Goal: Task Accomplishment & Management: Manage account settings

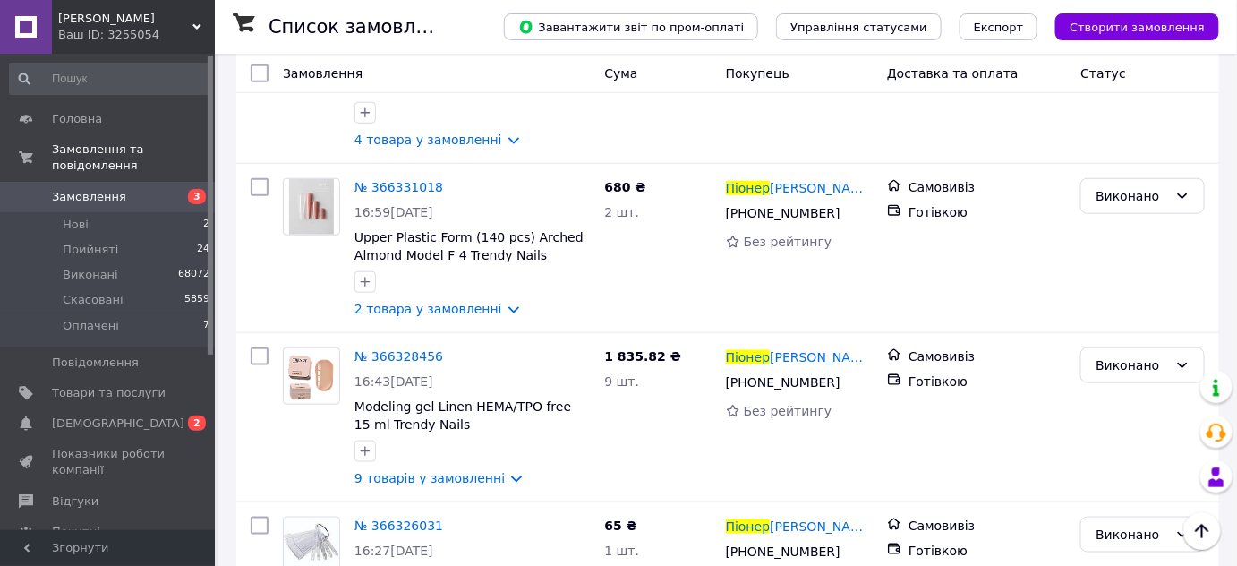
scroll to position [569, 0]
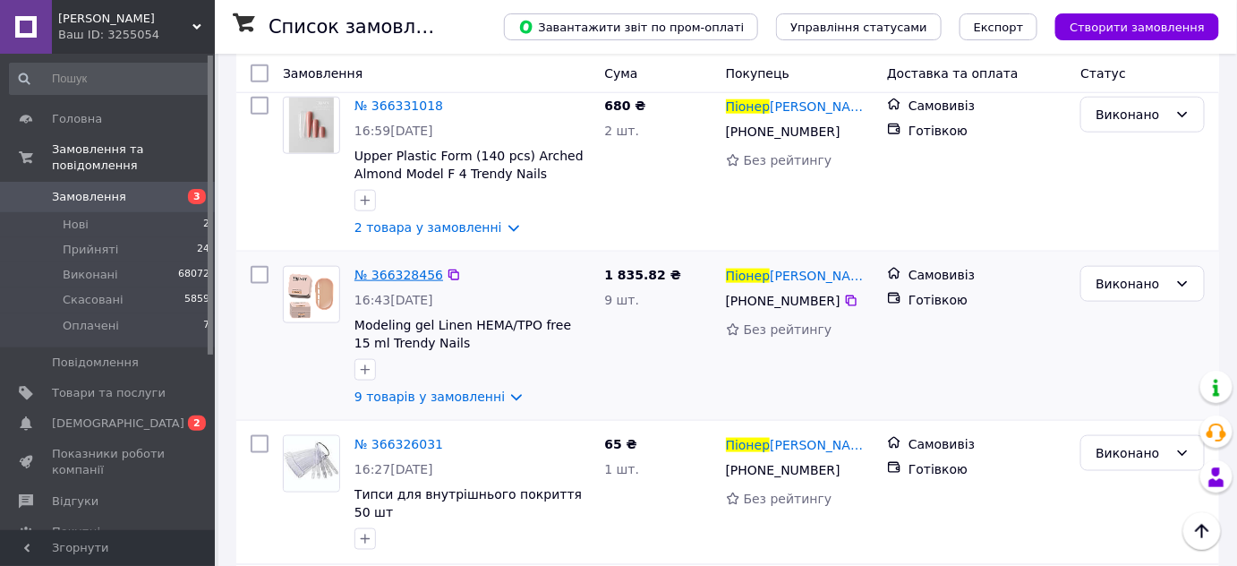
click at [379, 268] on span "№ 366328456" at bounding box center [398, 275] width 89 height 14
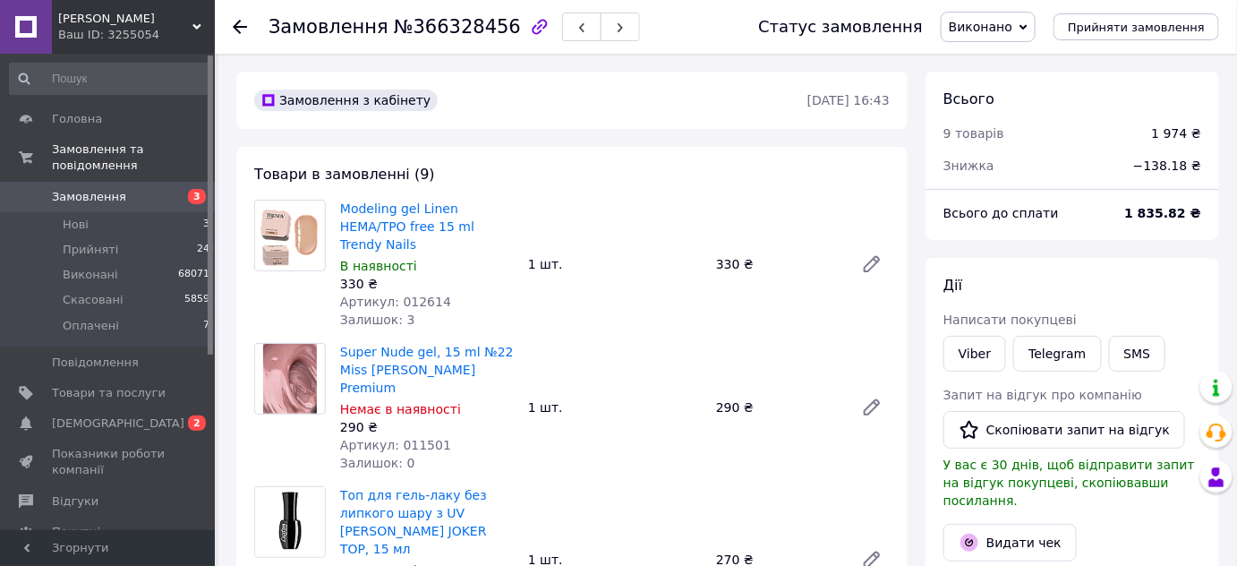
click at [1003, 23] on span "Виконано" at bounding box center [981, 27] width 64 height 14
click at [1003, 63] on li "Прийнято" at bounding box center [988, 62] width 93 height 27
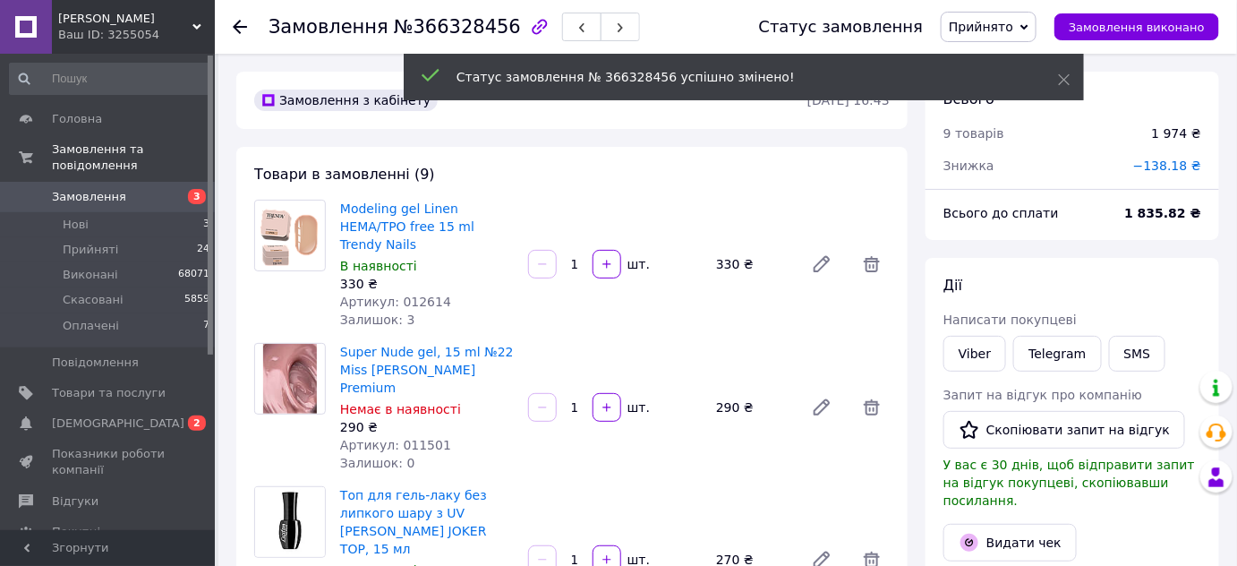
click at [1186, 172] on span "−138.18 ₴" at bounding box center [1167, 165] width 68 height 14
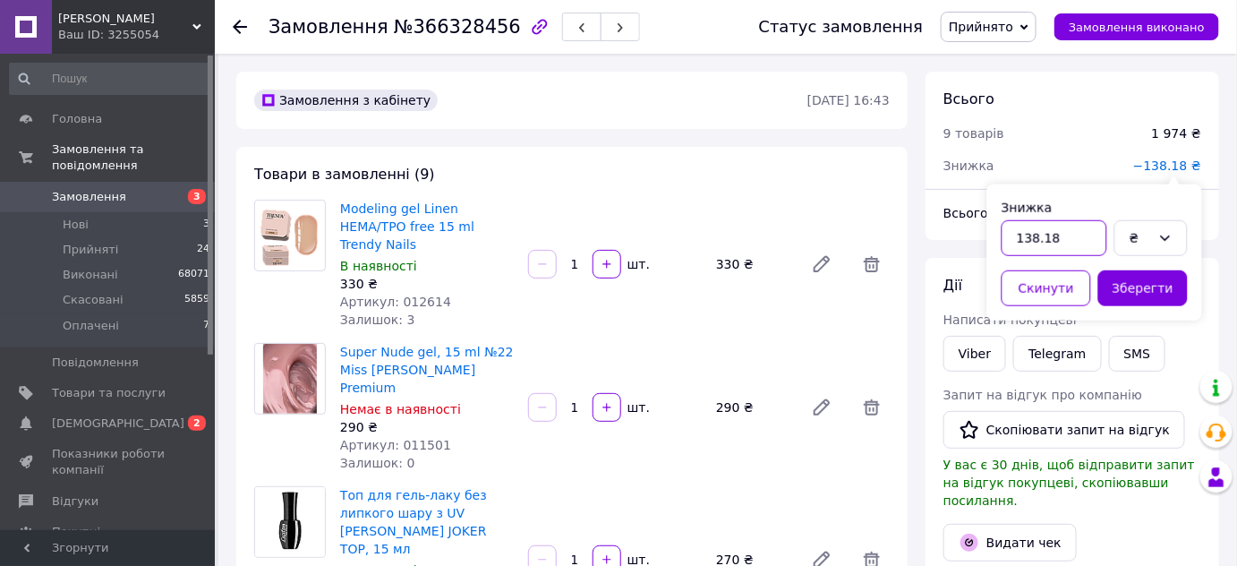
drag, startPoint x: 1041, startPoint y: 239, endPoint x: 1069, endPoint y: 238, distance: 27.8
click at [1069, 238] on input "138.18" at bounding box center [1055, 238] width 106 height 36
type input "138."
click at [1155, 290] on button "Зберегти" at bounding box center [1143, 288] width 90 height 36
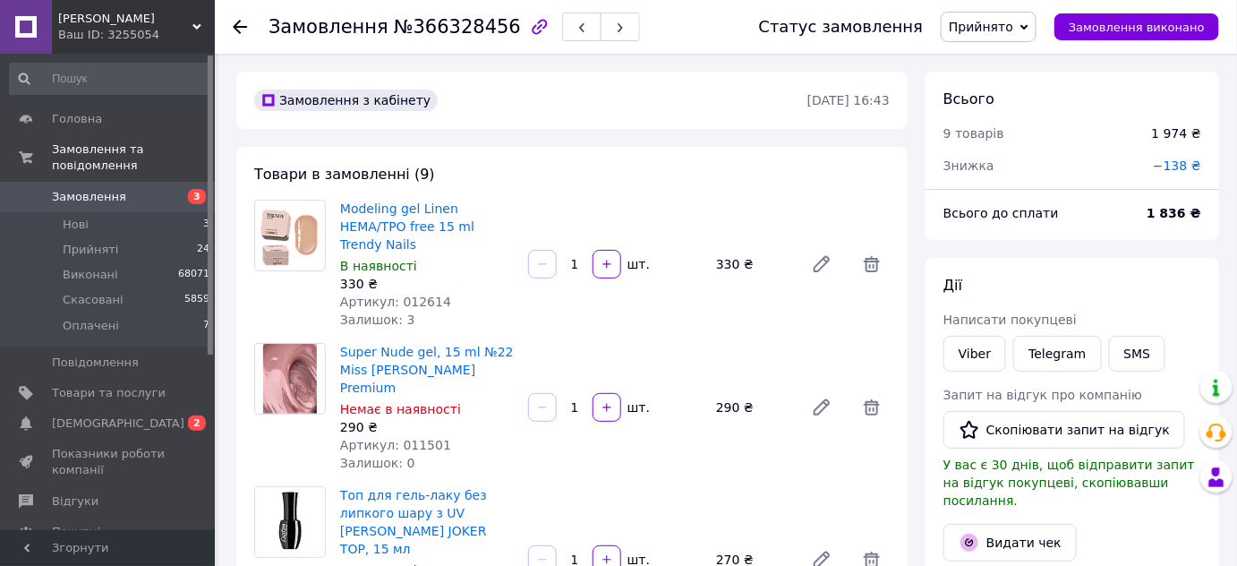
click at [989, 26] on span "Прийнято" at bounding box center [981, 27] width 64 height 14
click at [997, 67] on li "Виконано" at bounding box center [989, 62] width 94 height 27
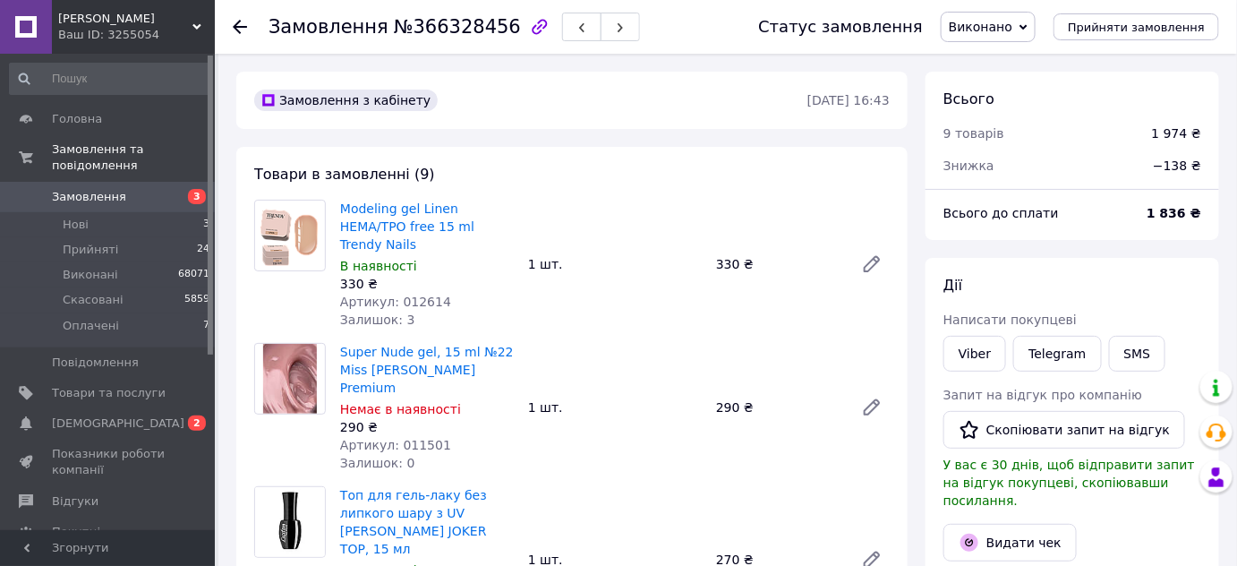
click at [241, 23] on icon at bounding box center [240, 27] width 14 height 14
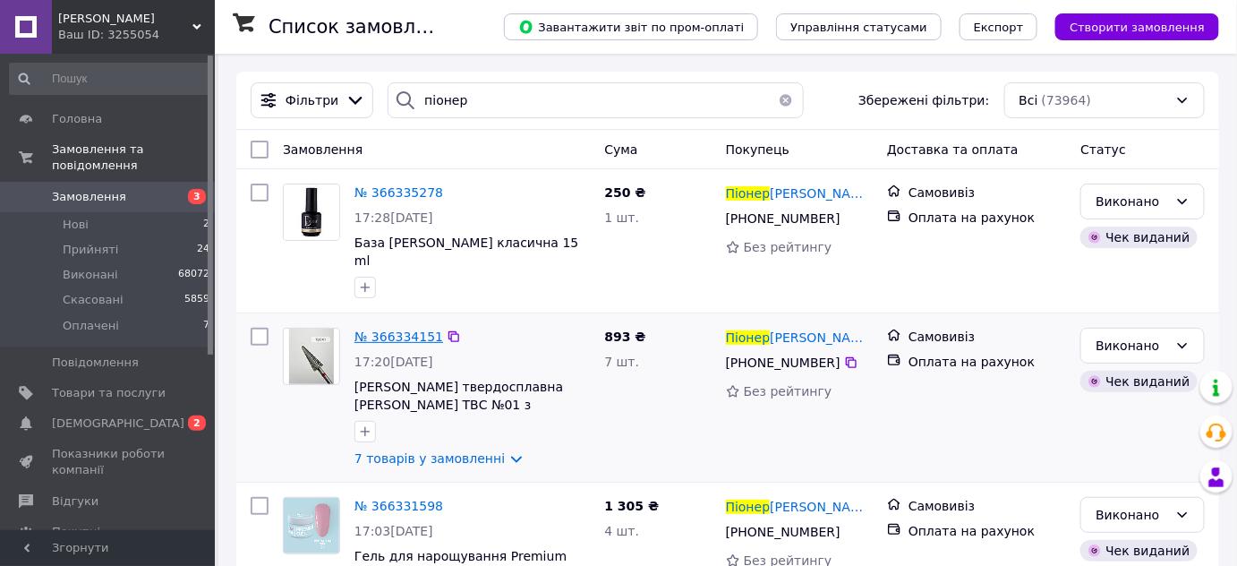
click at [382, 329] on span "№ 366334151" at bounding box center [398, 336] width 89 height 14
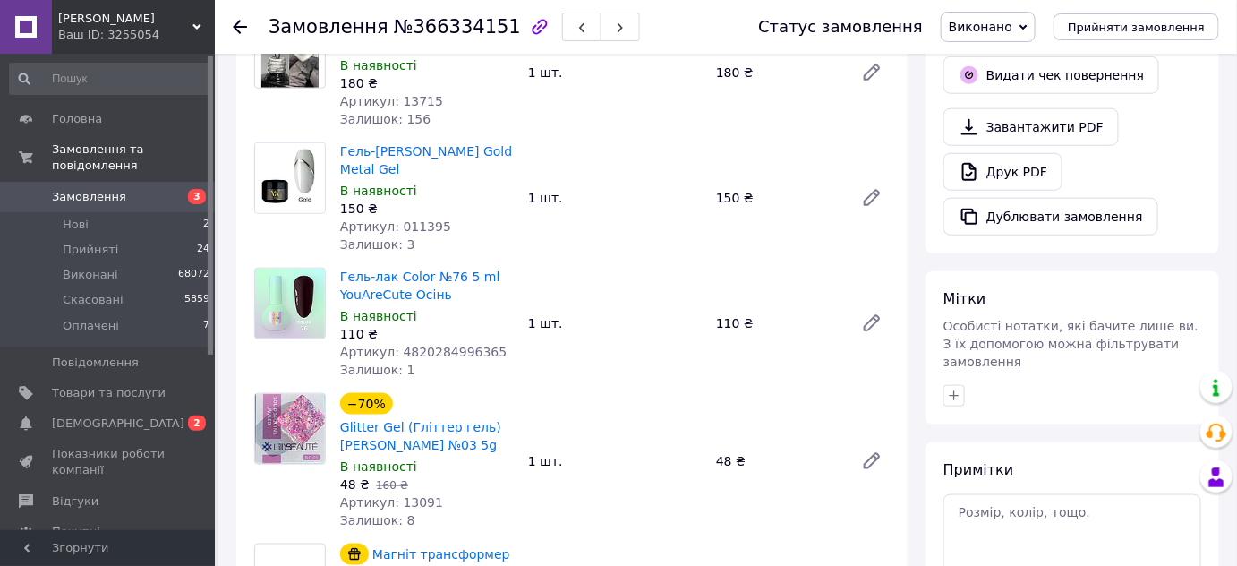
scroll to position [488, 0]
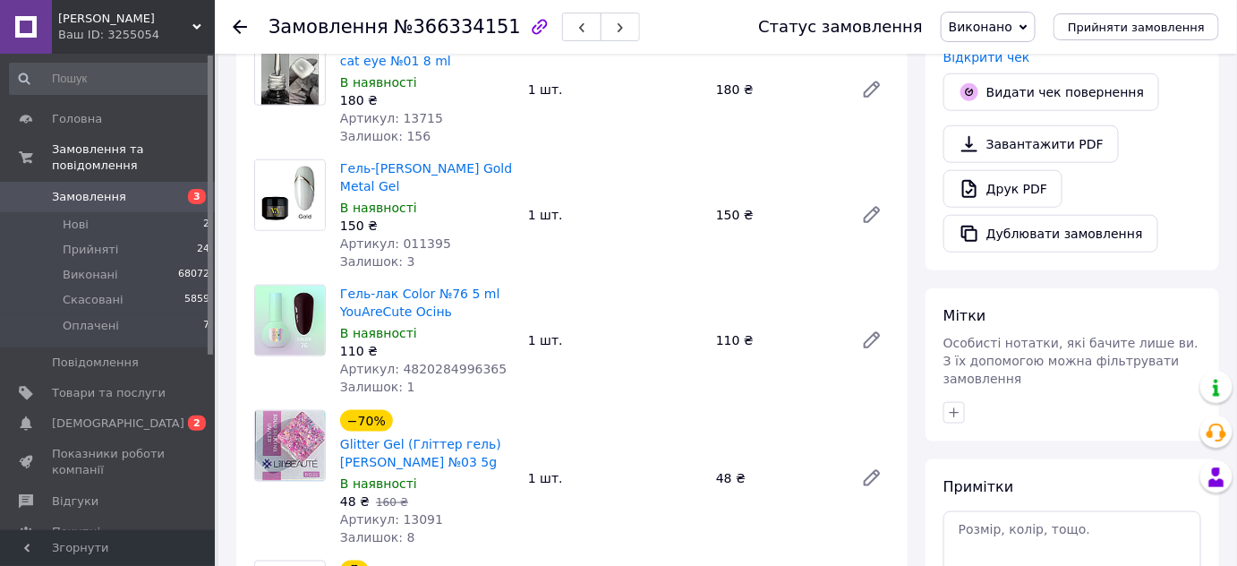
click at [237, 24] on icon at bounding box center [240, 27] width 14 height 14
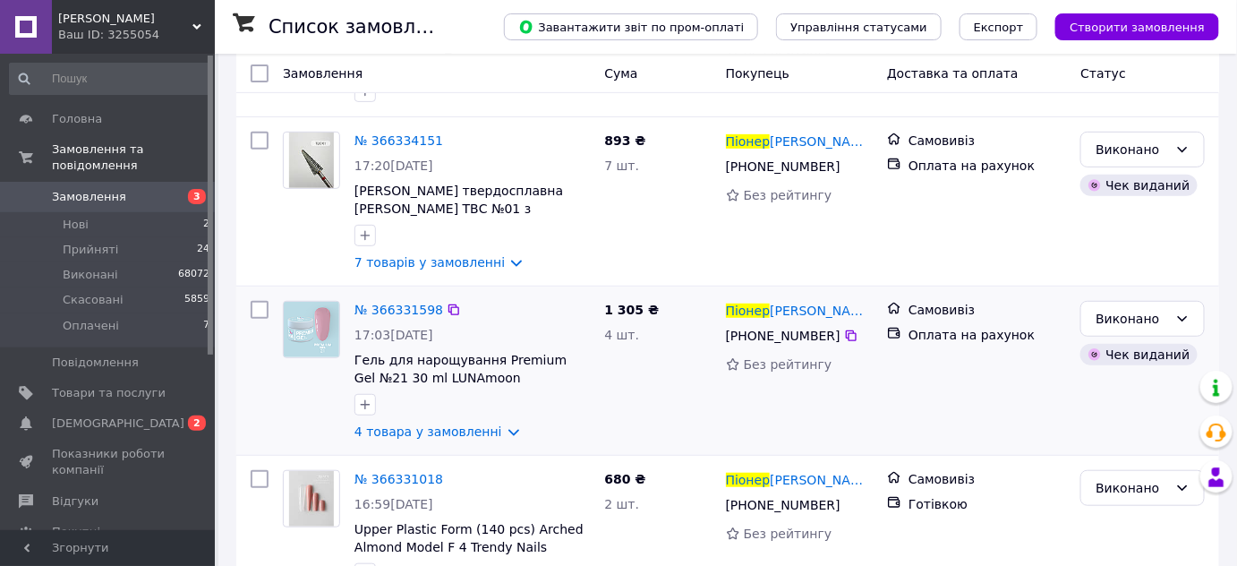
scroll to position [243, 0]
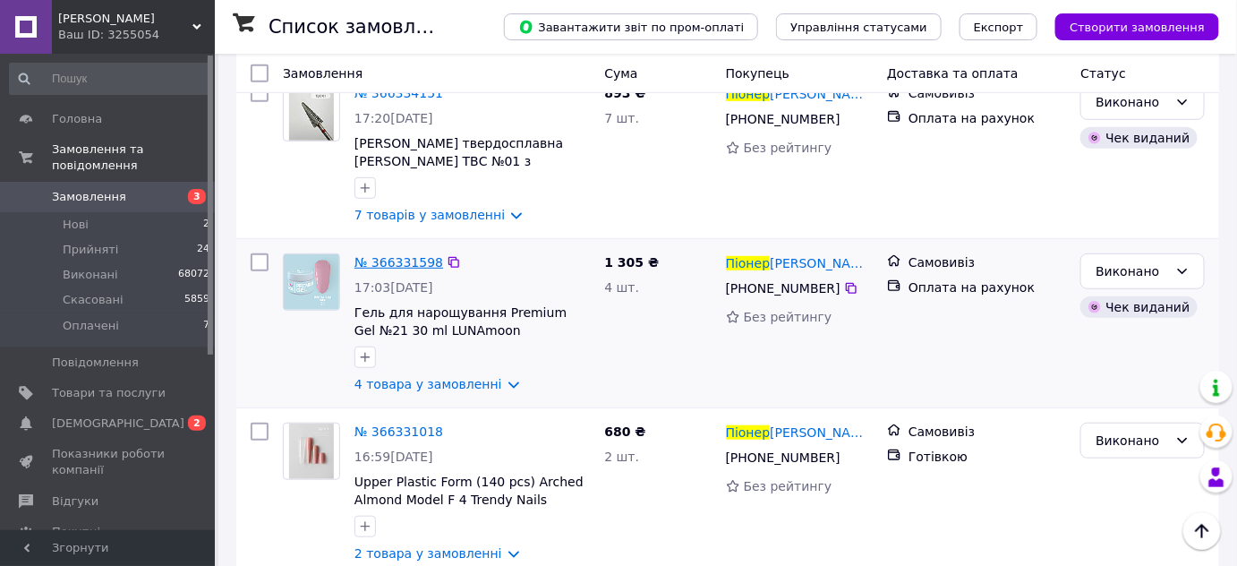
click at [396, 255] on span "№ 366331598" at bounding box center [398, 262] width 89 height 14
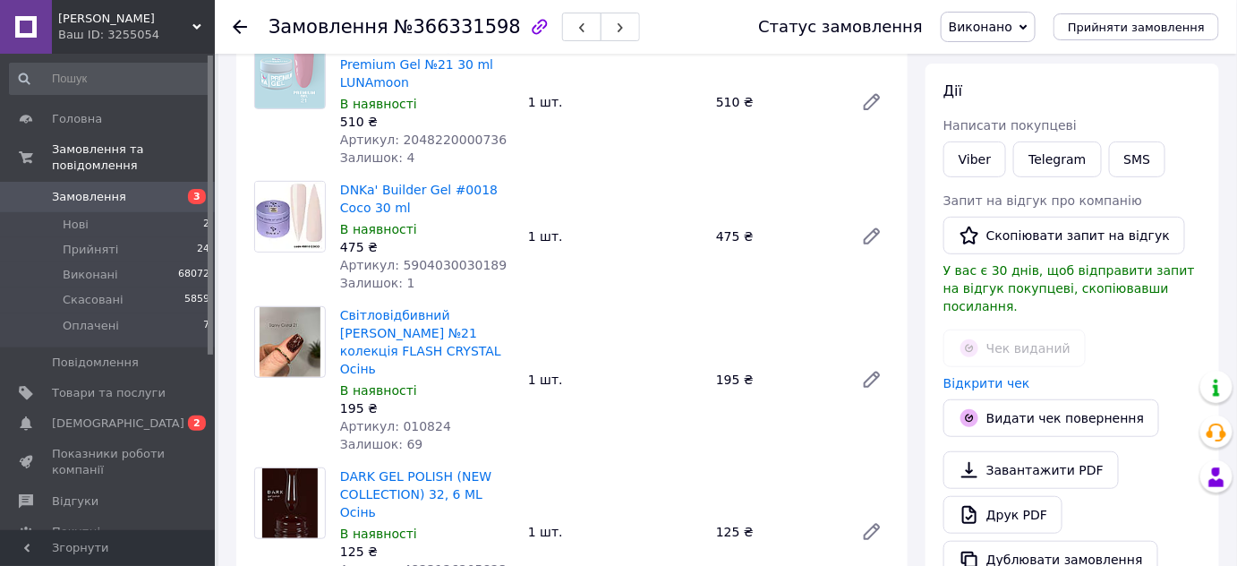
scroll to position [243, 0]
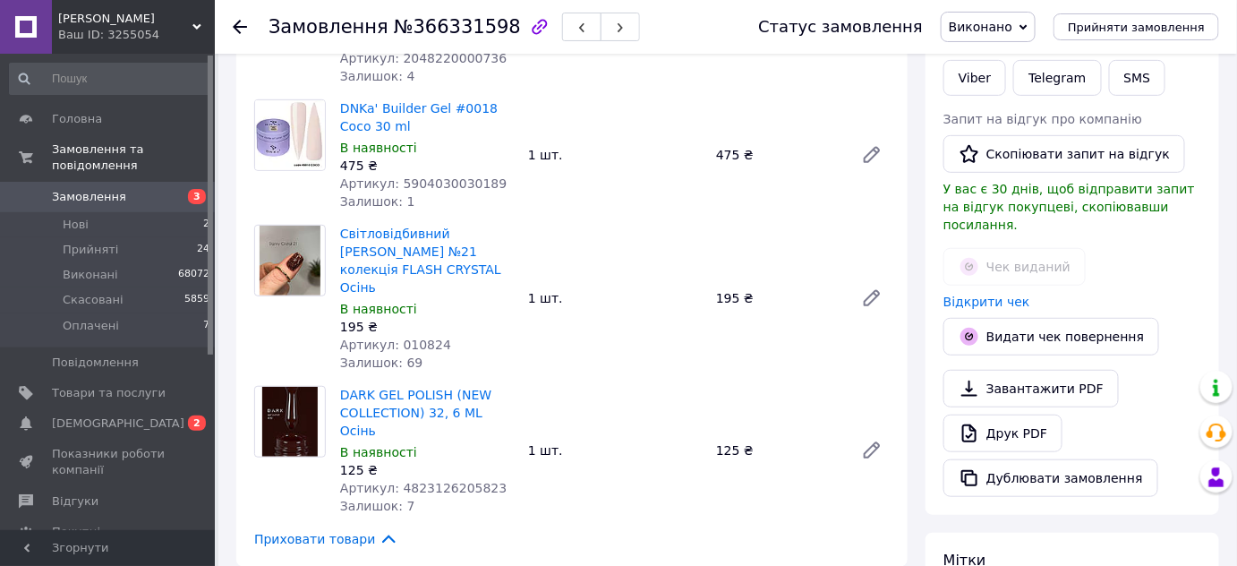
click at [243, 25] on use at bounding box center [240, 27] width 14 height 14
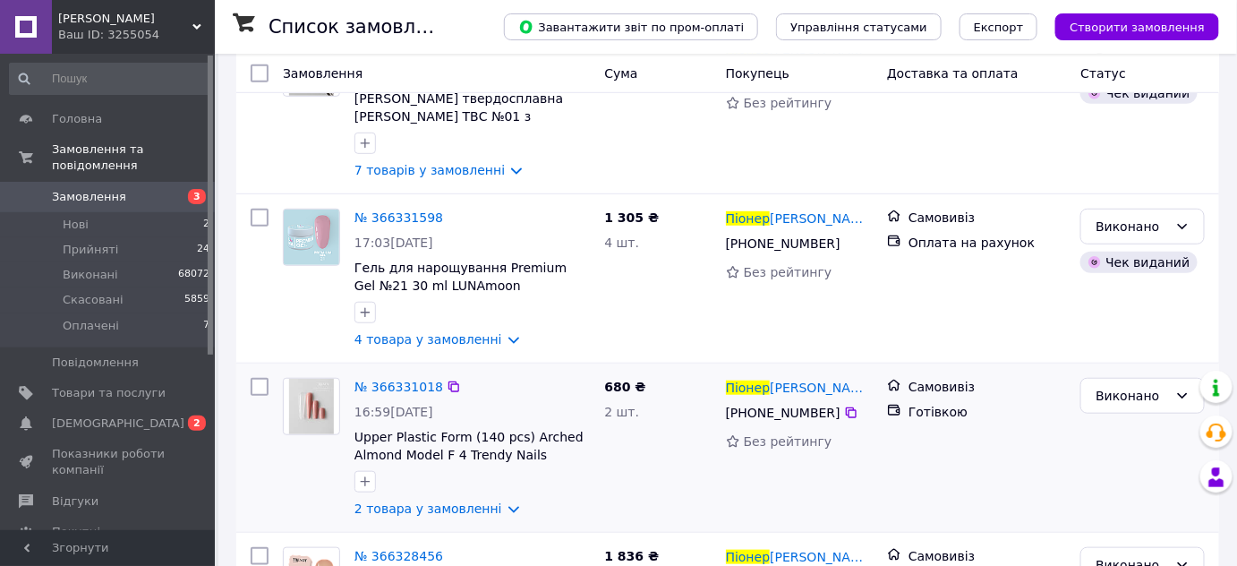
scroll to position [325, 0]
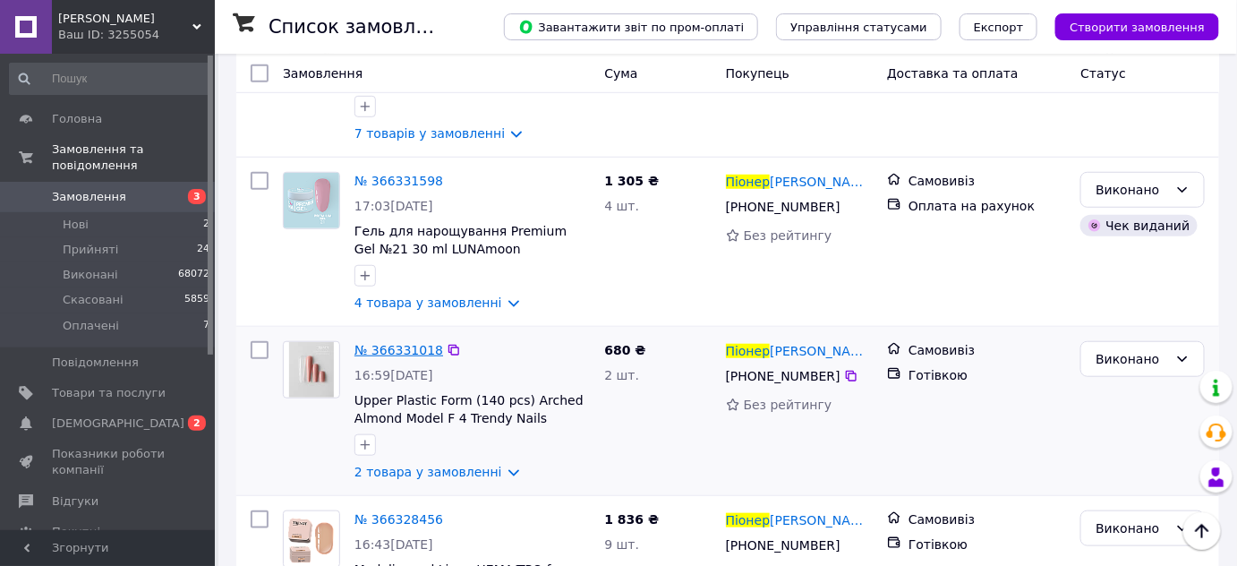
click at [380, 343] on span "№ 366331018" at bounding box center [398, 350] width 89 height 14
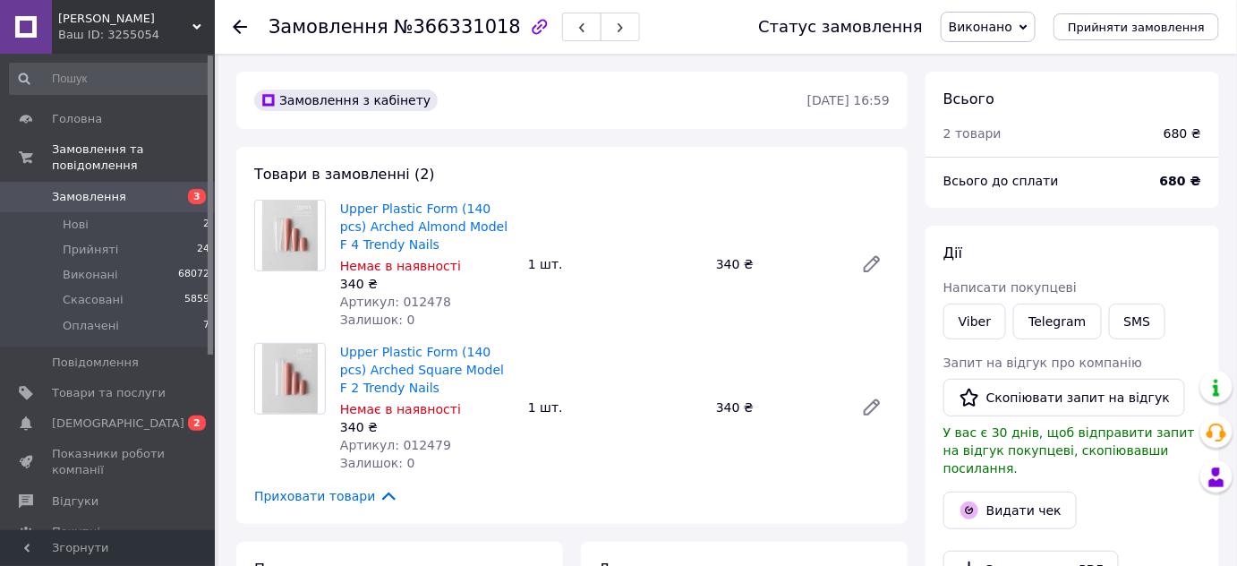
click at [236, 23] on use at bounding box center [240, 27] width 14 height 14
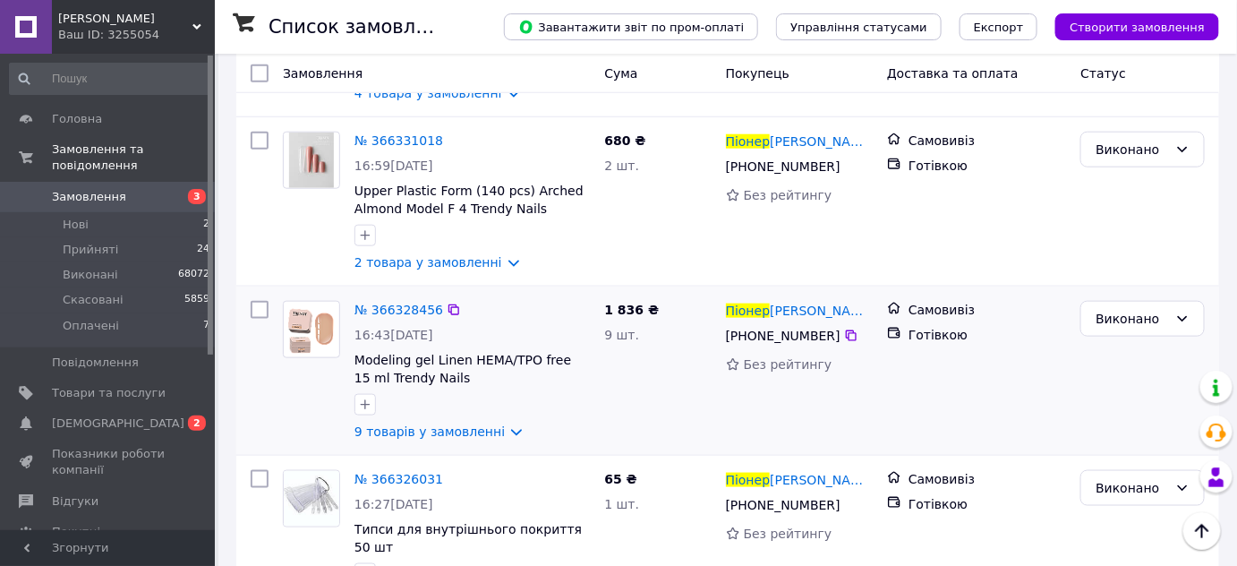
scroll to position [488, 0]
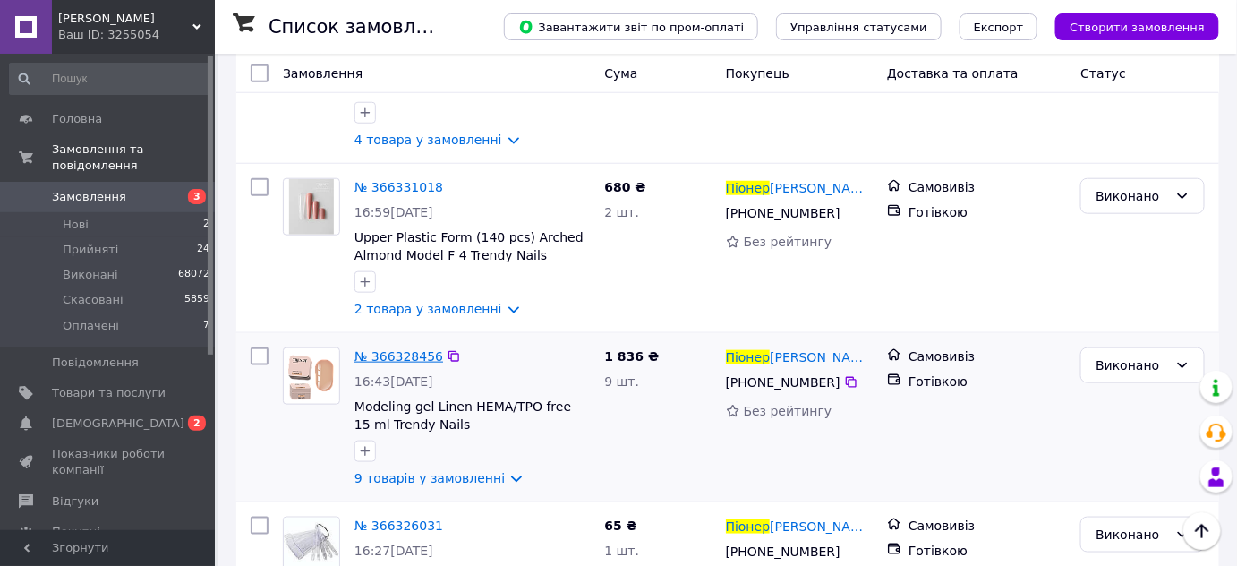
click at [384, 349] on span "№ 366328456" at bounding box center [398, 356] width 89 height 14
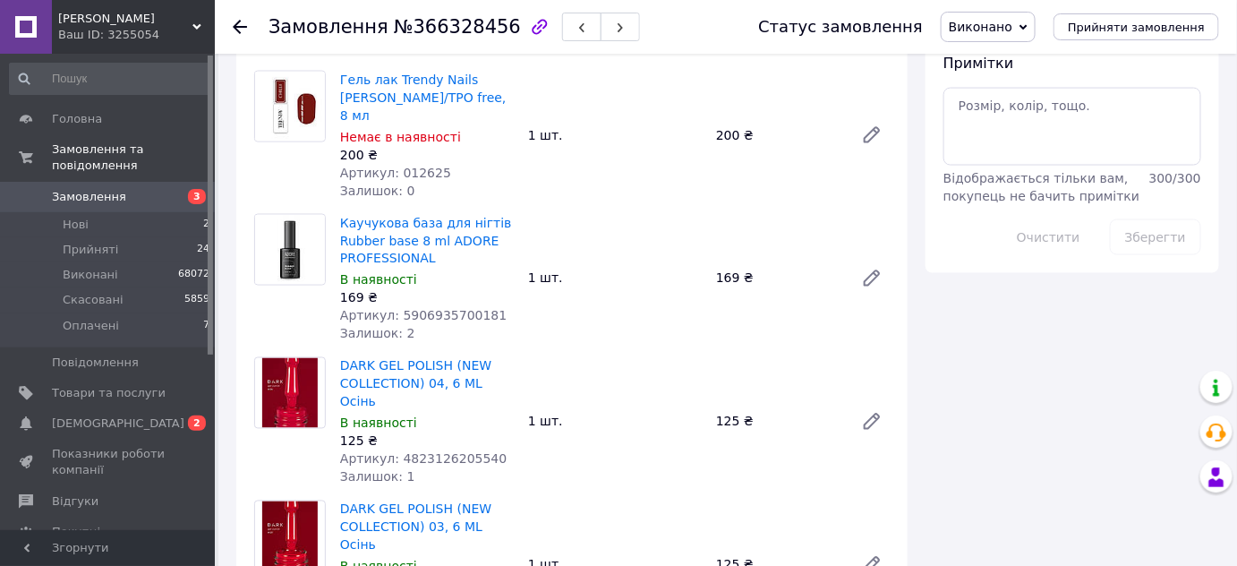
scroll to position [895, 0]
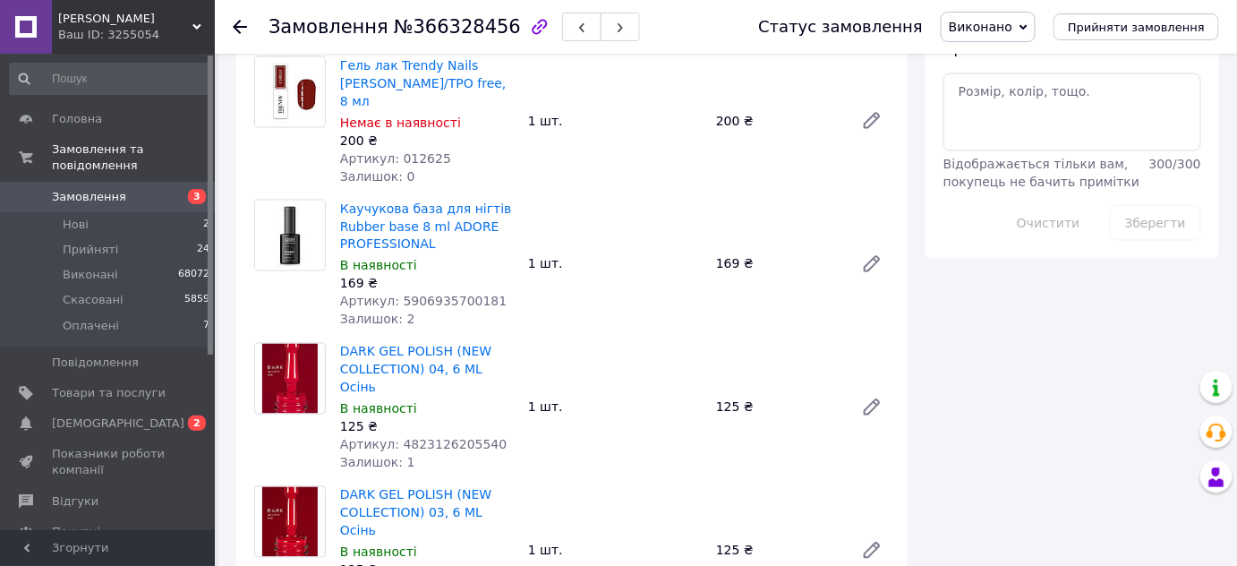
click at [245, 23] on icon at bounding box center [240, 27] width 14 height 14
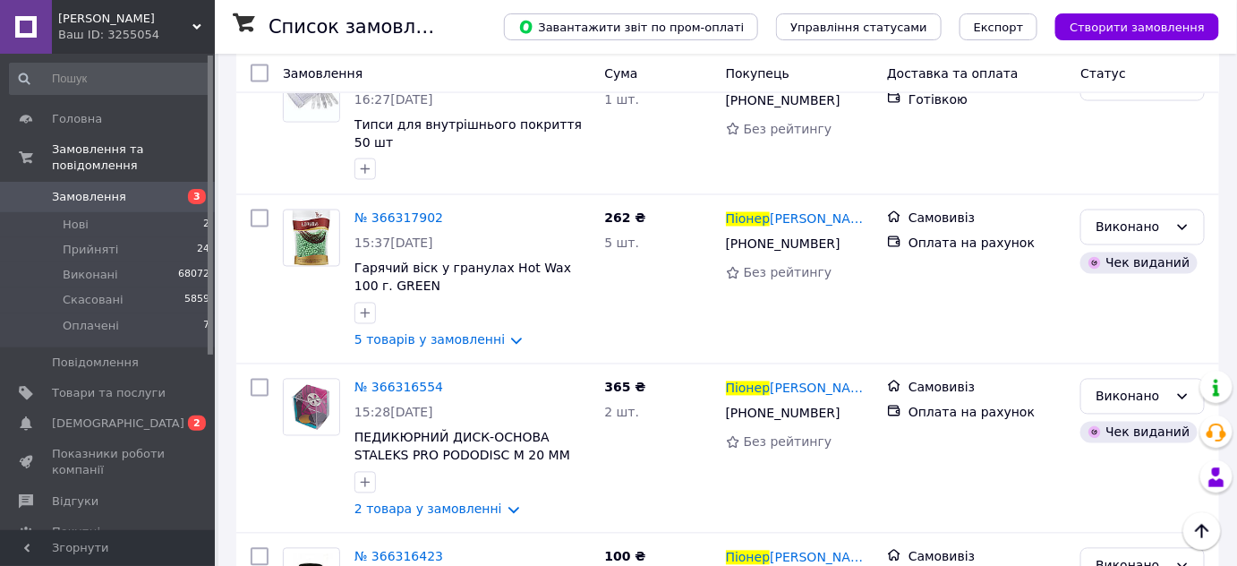
scroll to position [976, 0]
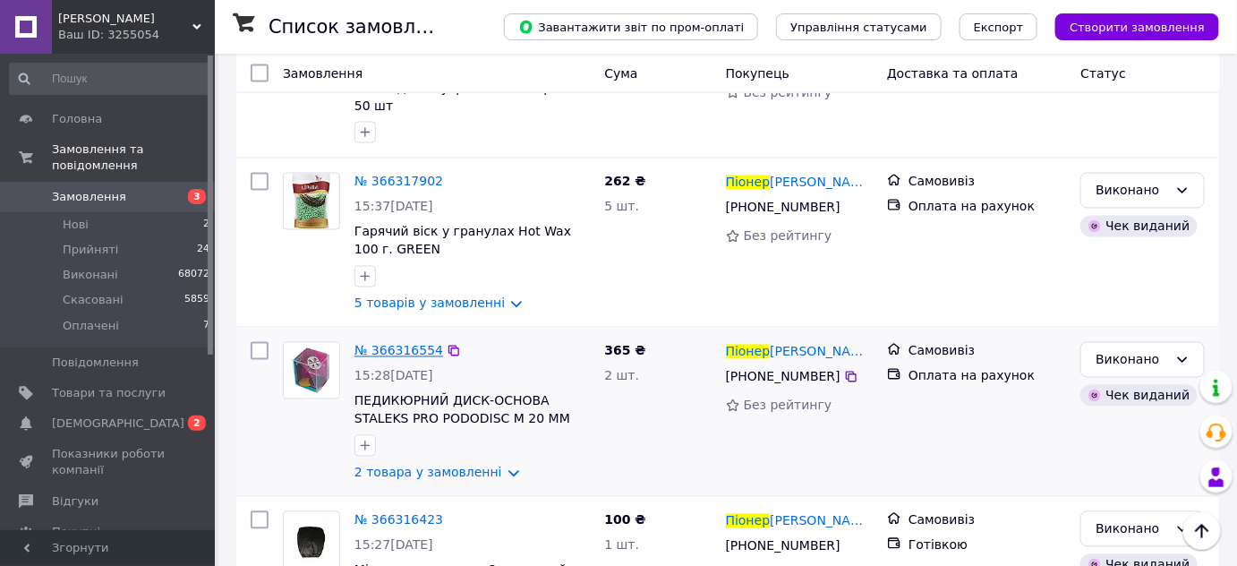
click at [393, 344] on span "№ 366316554" at bounding box center [398, 351] width 89 height 14
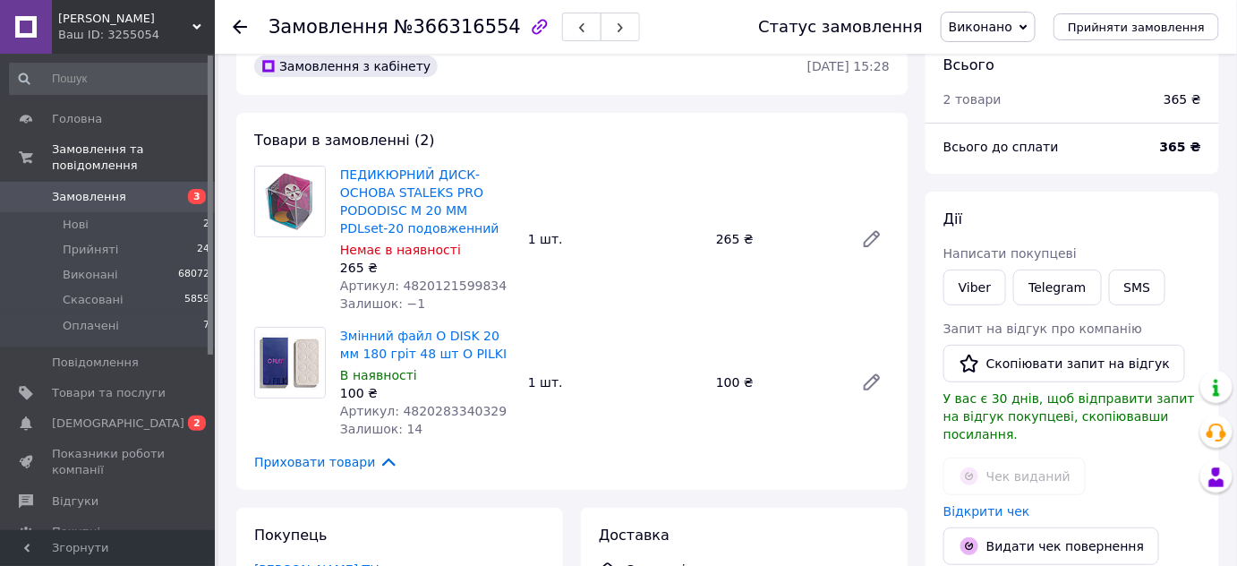
scroll to position [30, 0]
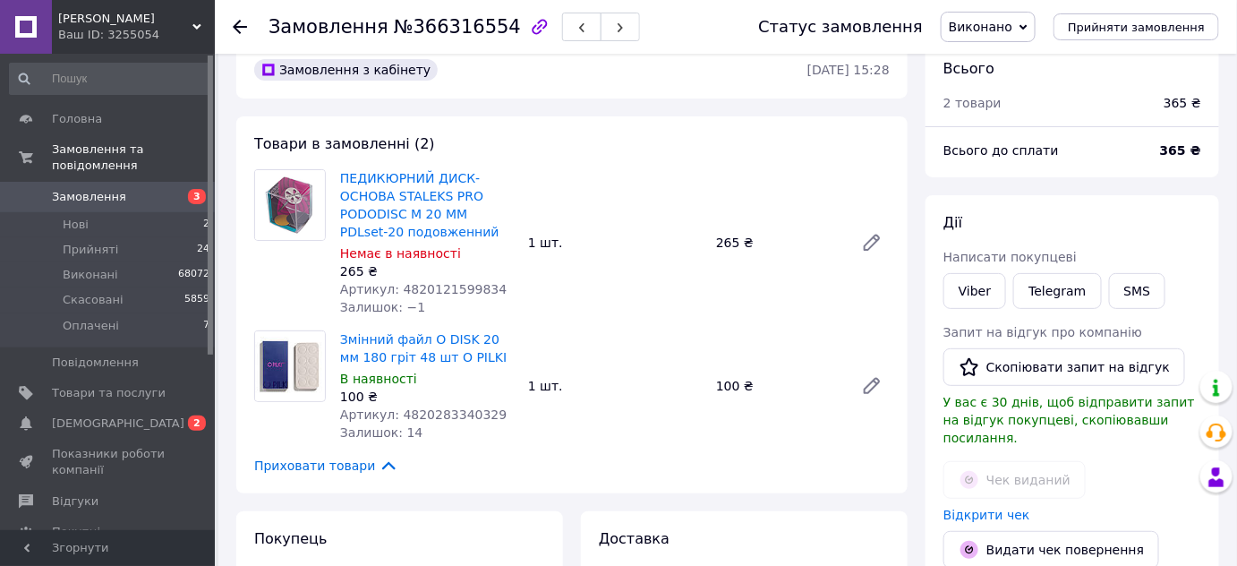
click at [243, 22] on icon at bounding box center [240, 27] width 14 height 14
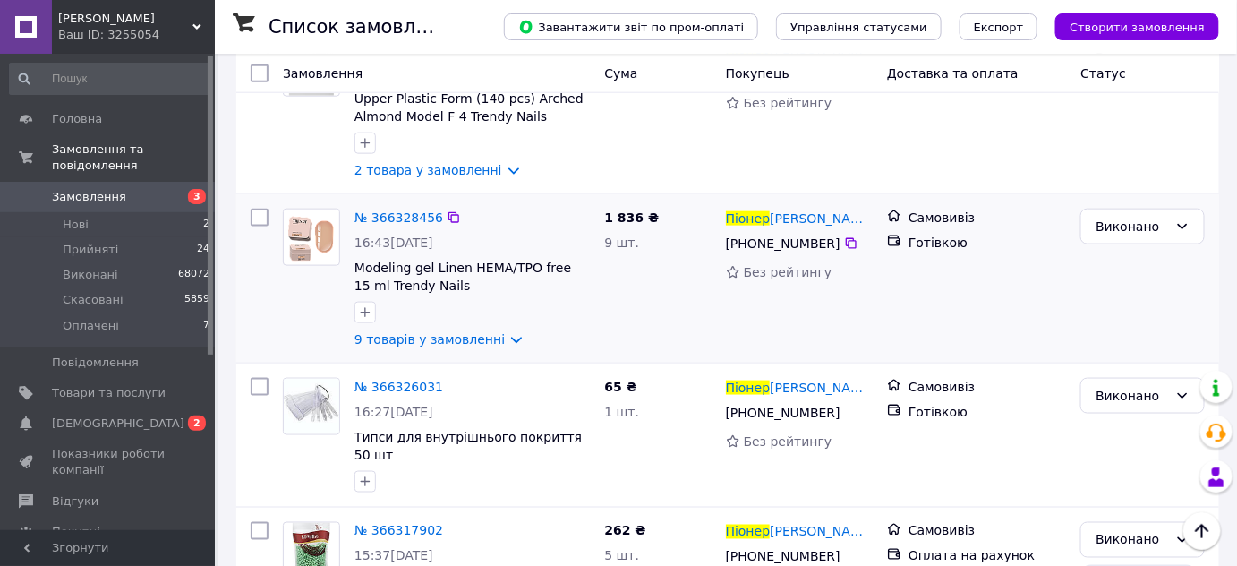
scroll to position [651, 0]
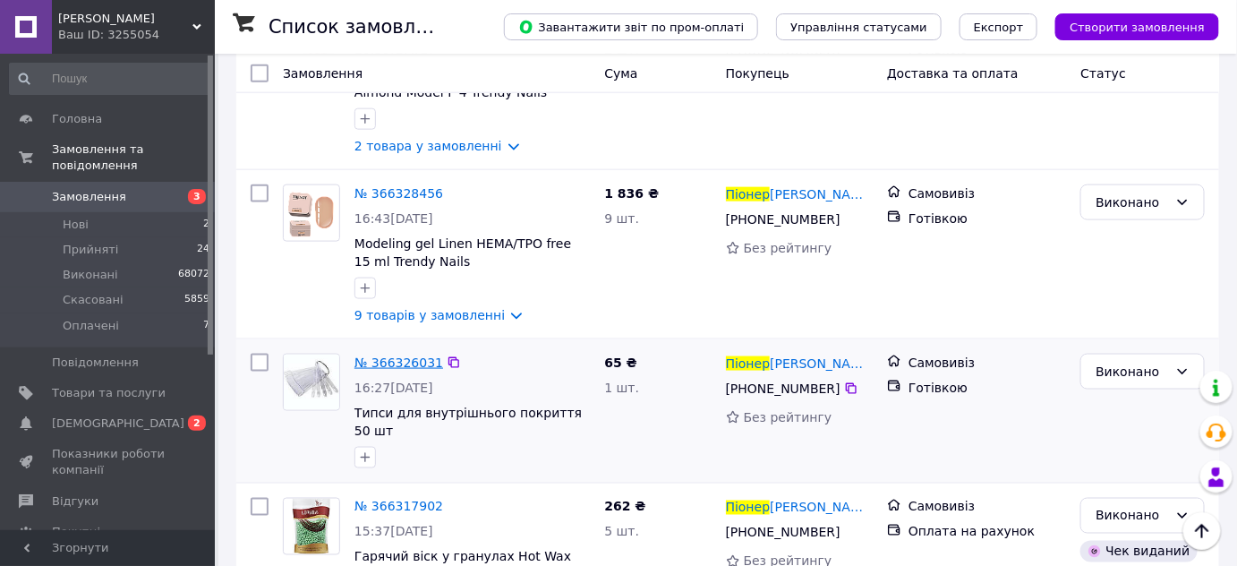
click at [397, 355] on span "№ 366326031" at bounding box center [398, 362] width 89 height 14
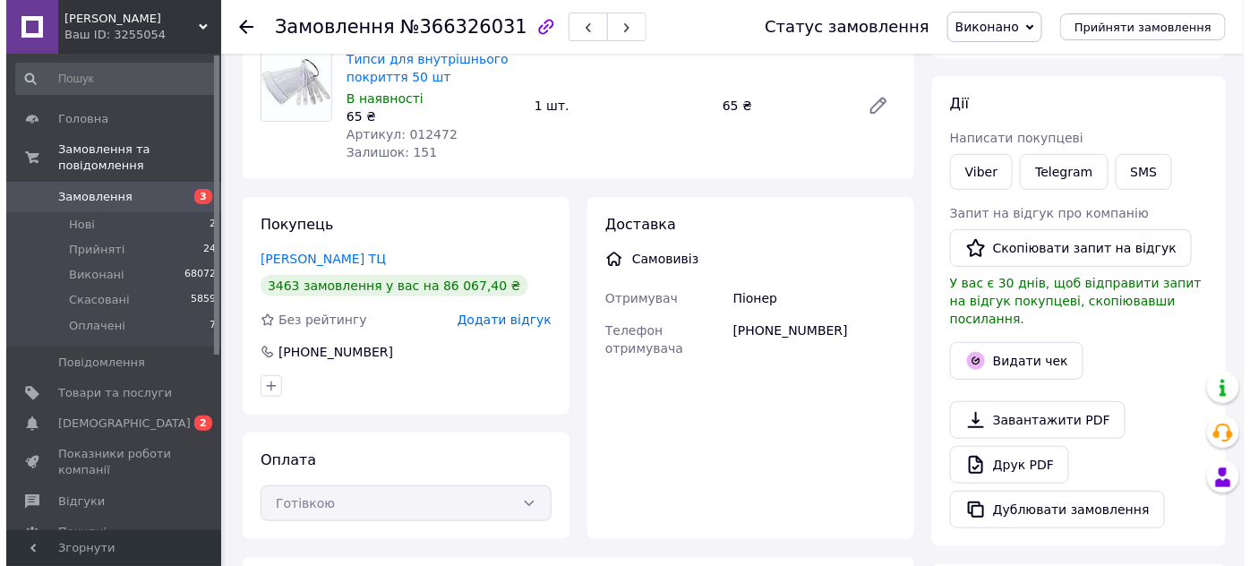
scroll to position [162, 0]
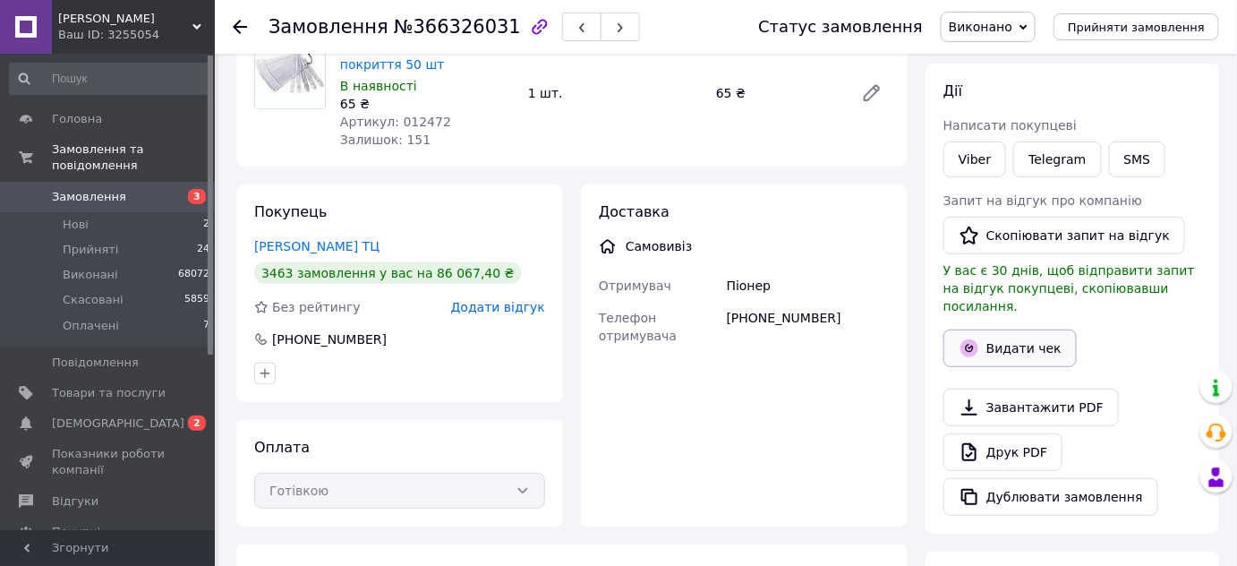
click at [1005, 332] on button "Видати чек" at bounding box center [1009, 348] width 133 height 38
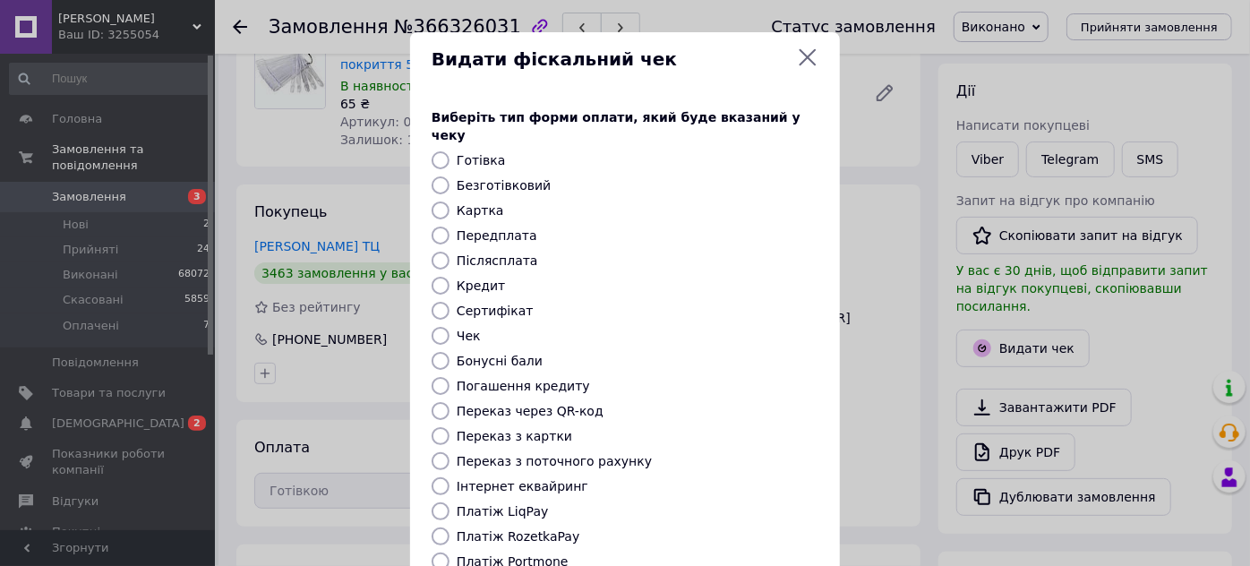
click at [437, 151] on input "Готівка" at bounding box center [440, 160] width 18 height 18
radio input "true"
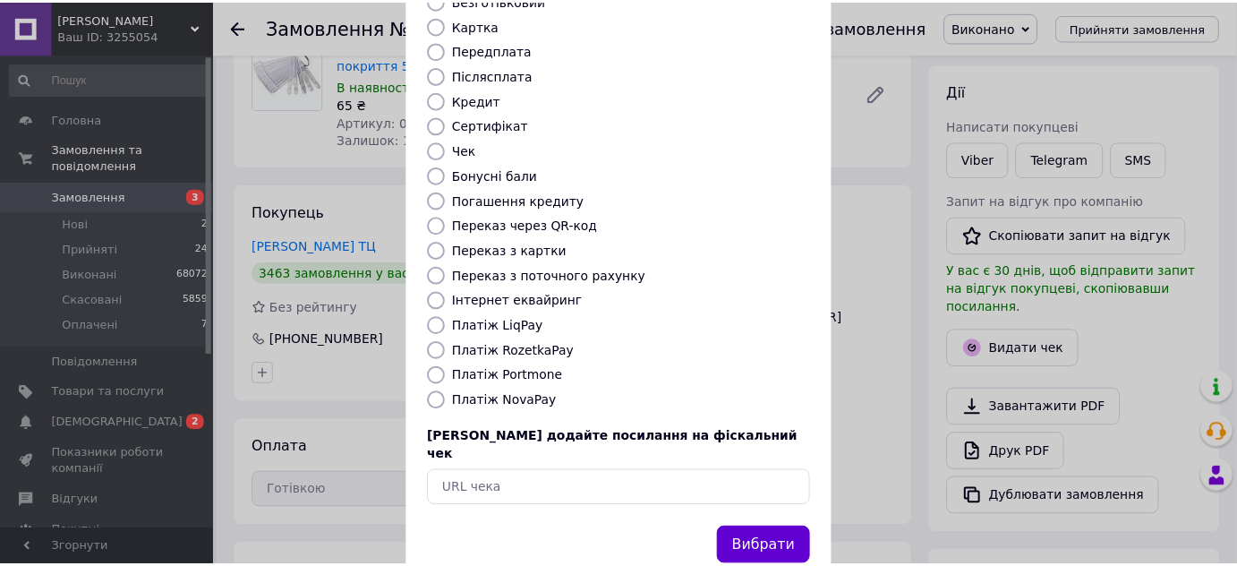
scroll to position [202, 0]
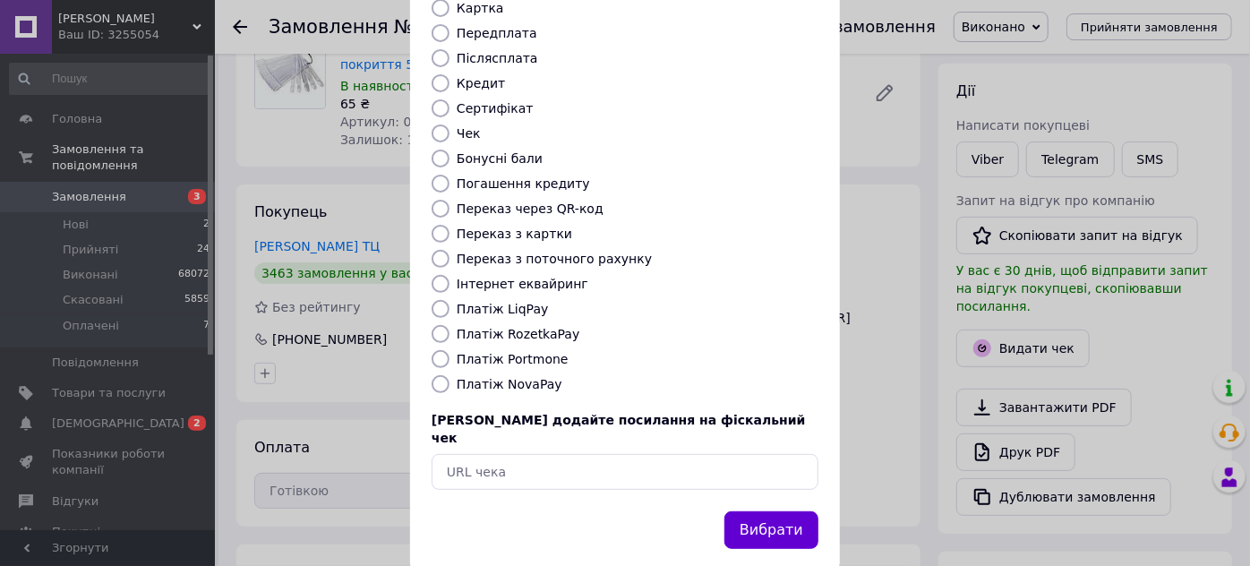
click at [756, 511] on button "Вибрати" at bounding box center [771, 530] width 94 height 38
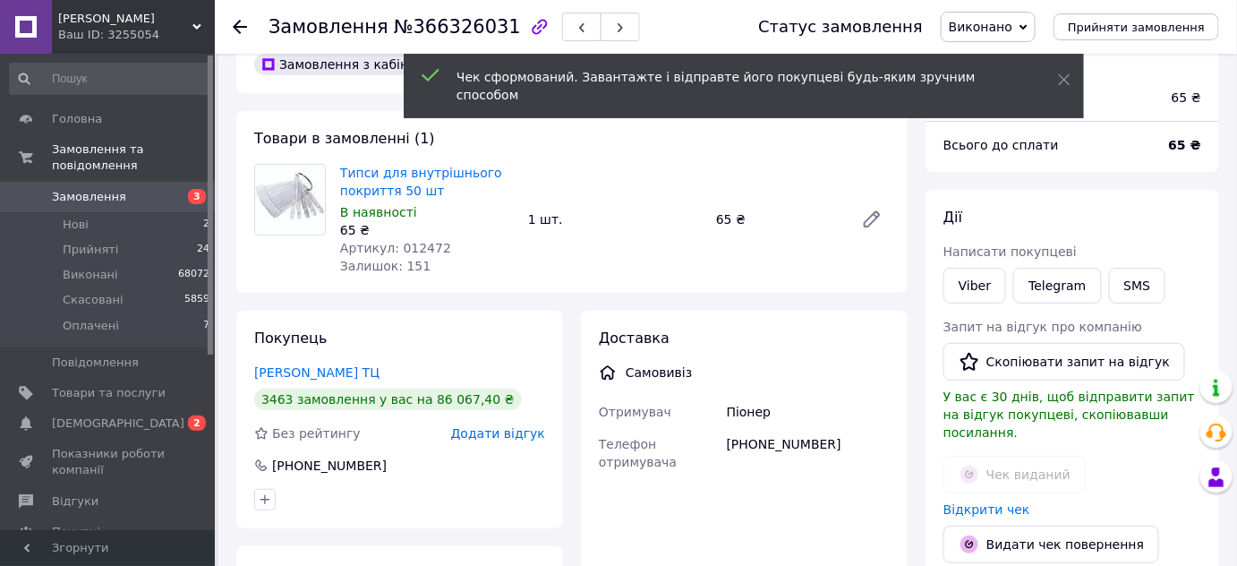
scroll to position [0, 0]
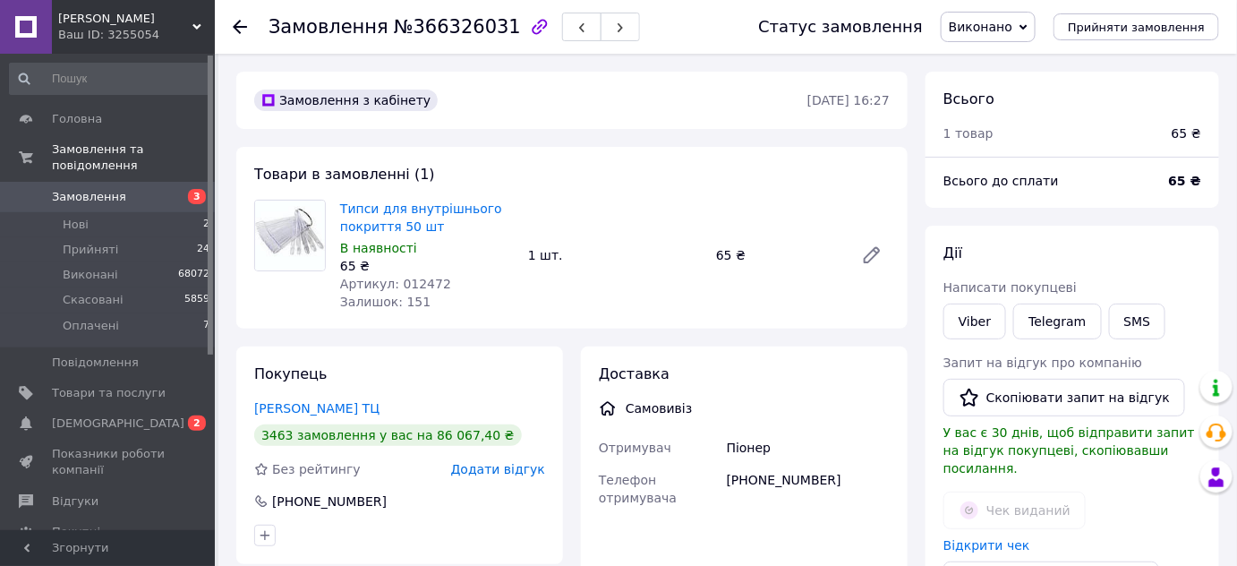
click at [236, 22] on use at bounding box center [240, 27] width 14 height 14
